Goal: Transaction & Acquisition: Purchase product/service

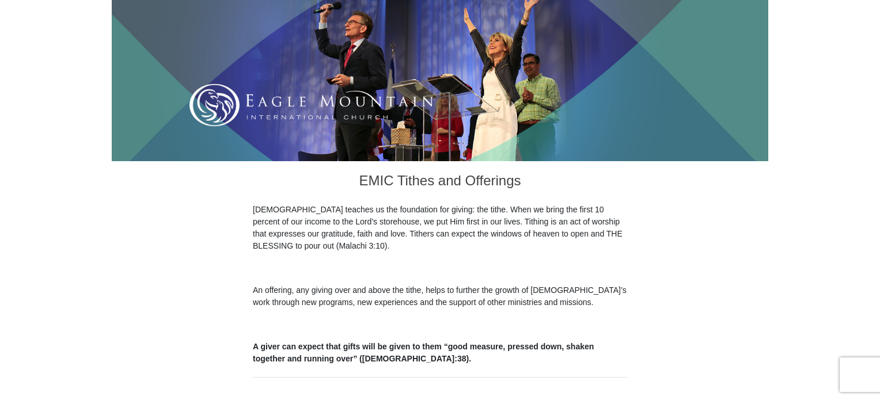
scroll to position [192, 0]
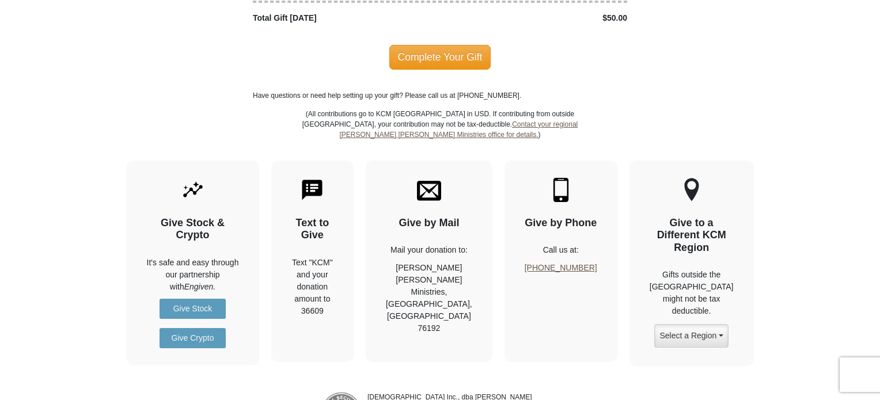
scroll to position [1667, 0]
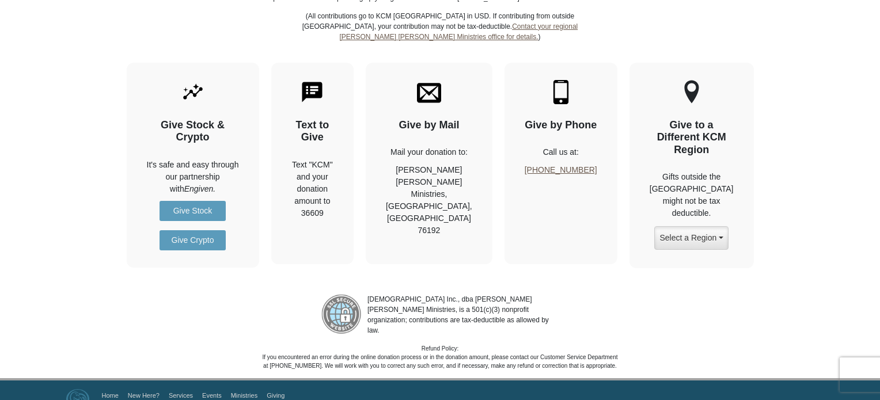
click at [83, 389] on img at bounding box center [77, 399] width 23 height 20
click at [69, 389] on img at bounding box center [77, 399] width 23 height 20
click at [67, 389] on img at bounding box center [77, 399] width 23 height 20
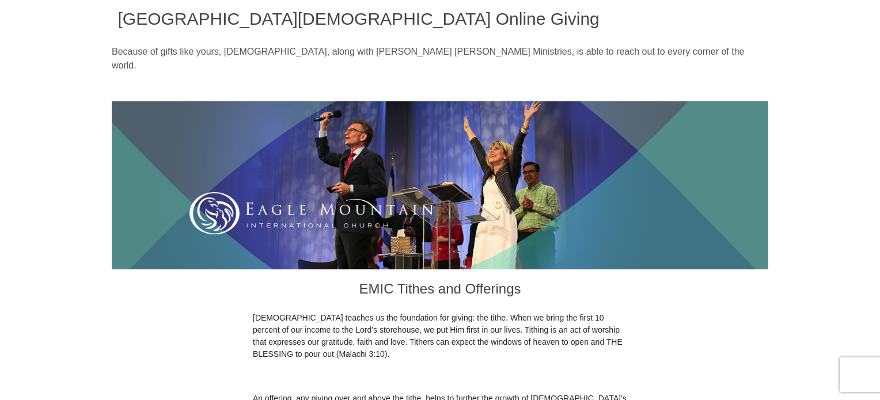
scroll to position [0, 0]
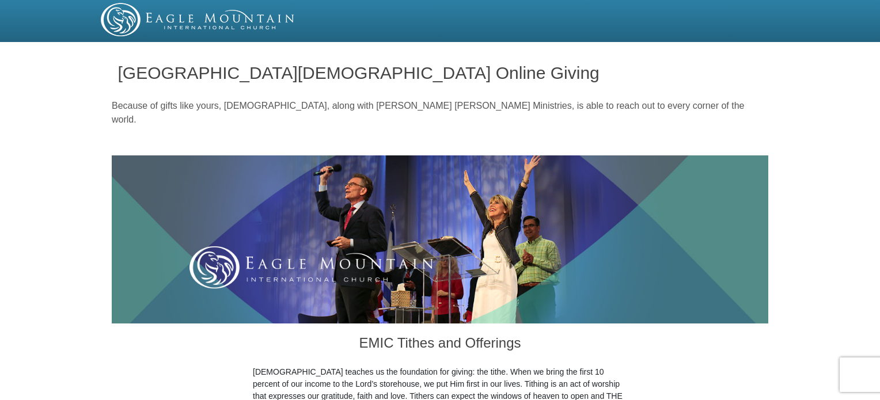
click at [221, 32] on img at bounding box center [198, 19] width 195 height 33
